Goal: Share content: Share content

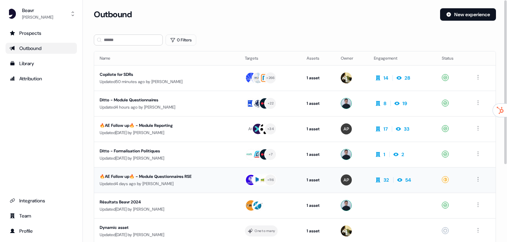
click at [183, 170] on td "🔥AE Follow up🔥 - Module Questionnaires RSE Updated [DATE] by [PERSON_NAME]" at bounding box center [166, 180] width 145 height 26
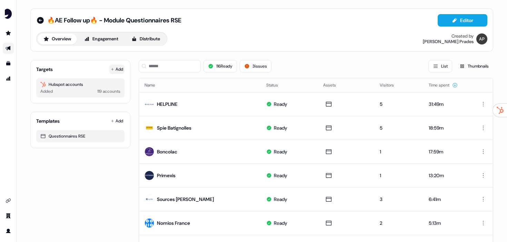
click at [118, 68] on button "Add" at bounding box center [116, 69] width 15 height 10
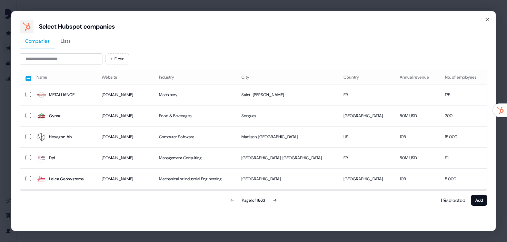
click at [70, 52] on div "Companies Lists Filter Name Website Industry City Country Annual revenue No. of…" at bounding box center [254, 120] width 468 height 174
click at [73, 64] on input at bounding box center [61, 58] width 83 height 11
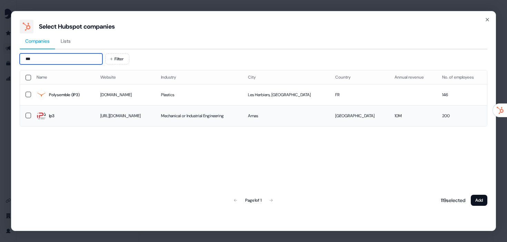
type input "***"
click at [29, 119] on td at bounding box center [25, 115] width 11 height 21
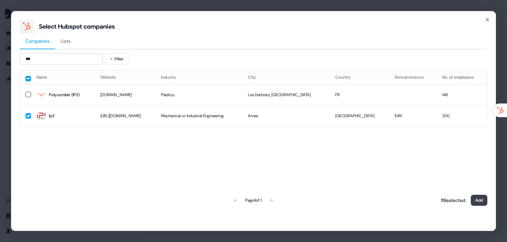
click at [478, 201] on button "Add" at bounding box center [479, 200] width 17 height 11
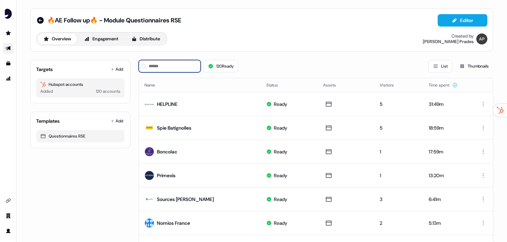
click at [169, 69] on input at bounding box center [170, 66] width 62 height 12
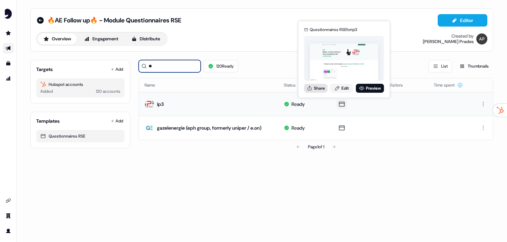
type input "**"
click at [317, 87] on button "Share" at bounding box center [315, 88] width 23 height 9
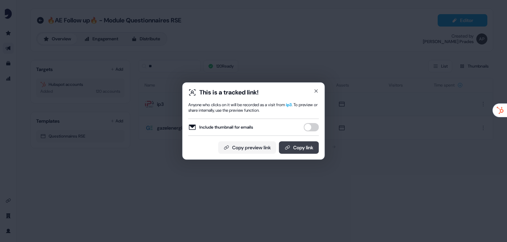
click at [302, 151] on button "Copy link" at bounding box center [299, 147] width 40 height 12
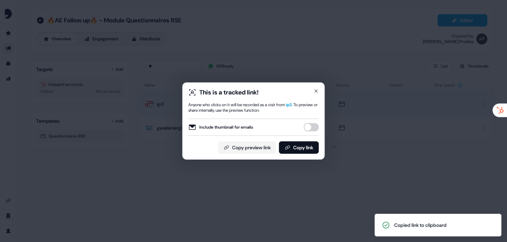
click at [70, 47] on div "This is a tracked link! Anyone who clicks on it will be recorded as a visit fro…" at bounding box center [253, 121] width 507 height 242
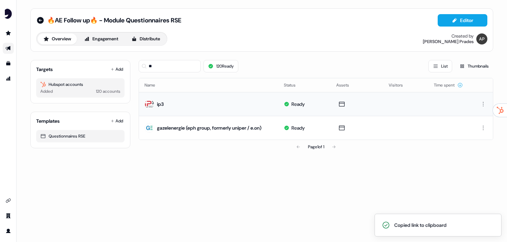
click at [44, 19] on div "🔥AE Follow up🔥 - Module Questionnaires RSE" at bounding box center [108, 20] width 145 height 8
click at [41, 19] on icon at bounding box center [40, 20] width 7 height 7
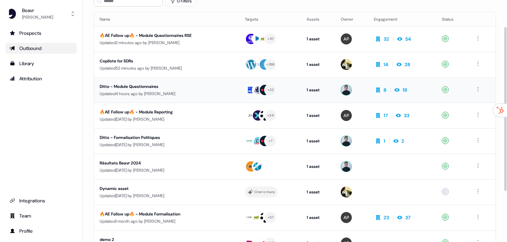
scroll to position [40, 0]
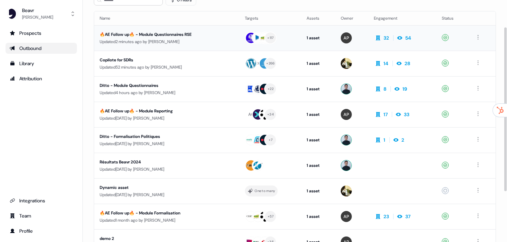
click at [190, 37] on div "🔥AE Follow up🔥 - Module Questionnaires RSE" at bounding box center [163, 34] width 127 height 7
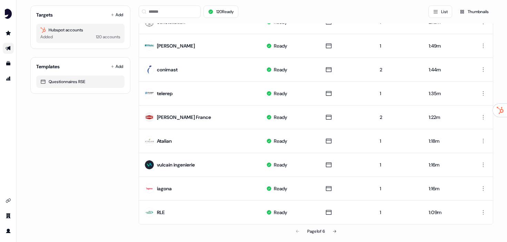
scroll to position [348, 0]
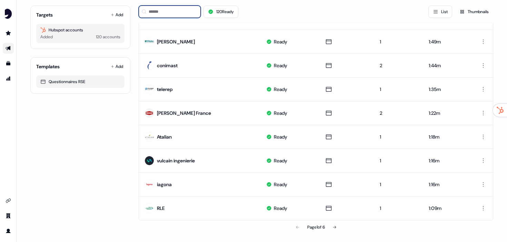
click at [165, 15] on input at bounding box center [170, 12] width 62 height 12
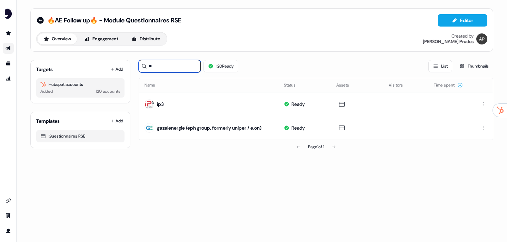
scroll to position [0, 0]
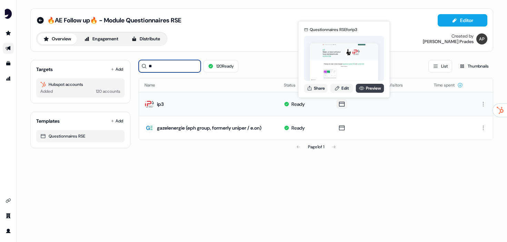
type input "**"
click at [364, 88] on link "Preview" at bounding box center [370, 88] width 28 height 9
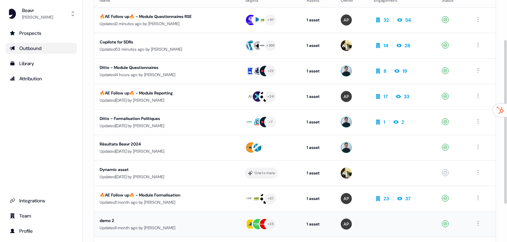
scroll to position [58, 0]
click at [171, 72] on div "Updated 4 hours ago by [PERSON_NAME]" at bounding box center [167, 75] width 134 height 7
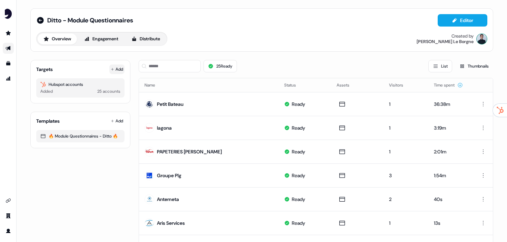
click at [111, 68] on icon at bounding box center [112, 69] width 3 height 3
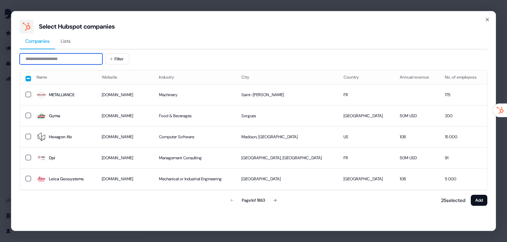
click at [92, 60] on input at bounding box center [61, 58] width 83 height 11
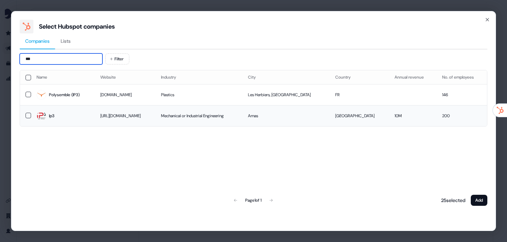
type input "***"
click at [30, 115] on button "button" at bounding box center [29, 116] width 6 height 6
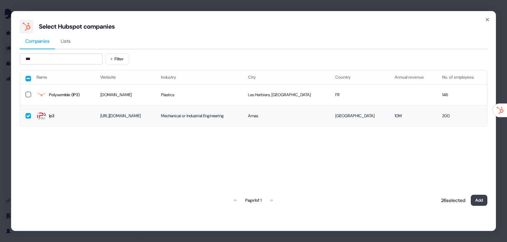
click at [480, 202] on button "Add" at bounding box center [479, 200] width 17 height 11
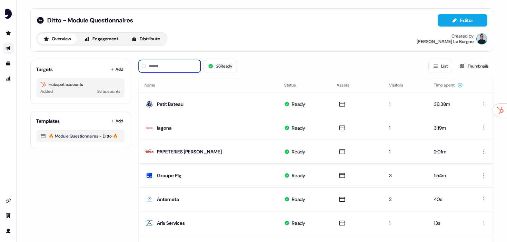
click at [168, 66] on input at bounding box center [170, 66] width 62 height 12
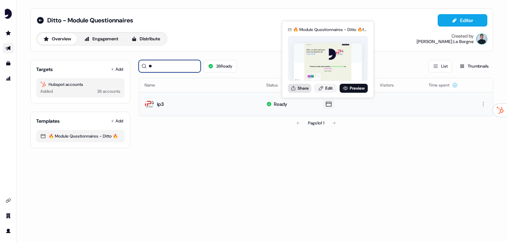
type input "**"
click at [306, 88] on button "Share" at bounding box center [299, 88] width 23 height 9
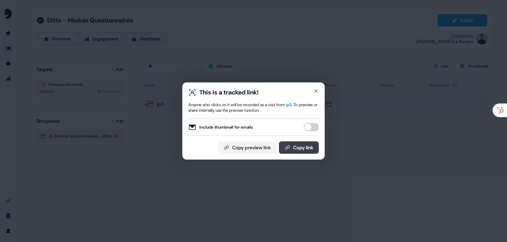
click at [298, 148] on button "Copy link" at bounding box center [299, 147] width 40 height 12
